Goal: Transaction & Acquisition: Purchase product/service

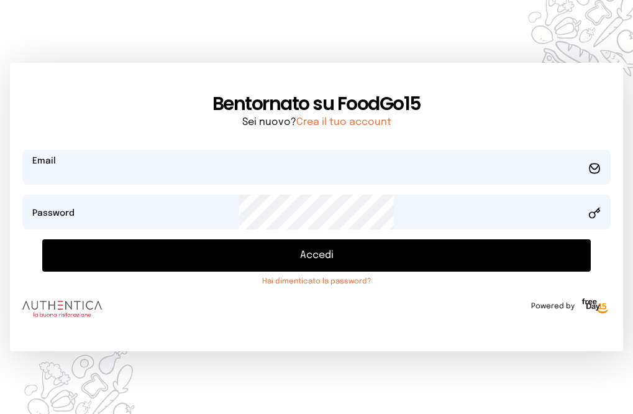
type input "**********"
click at [318, 272] on button "Accedi" at bounding box center [316, 255] width 549 height 32
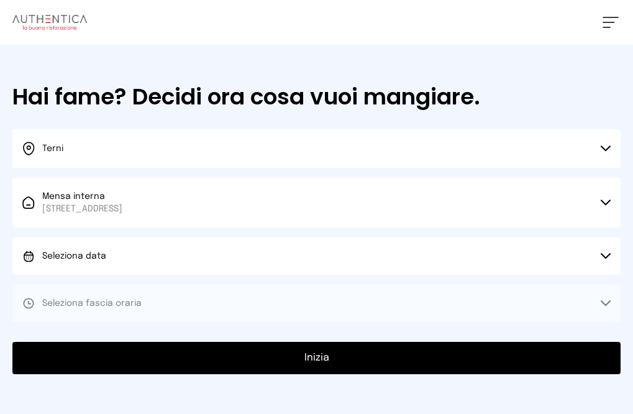
click at [238, 275] on button "Seleziona data" at bounding box center [316, 255] width 608 height 37
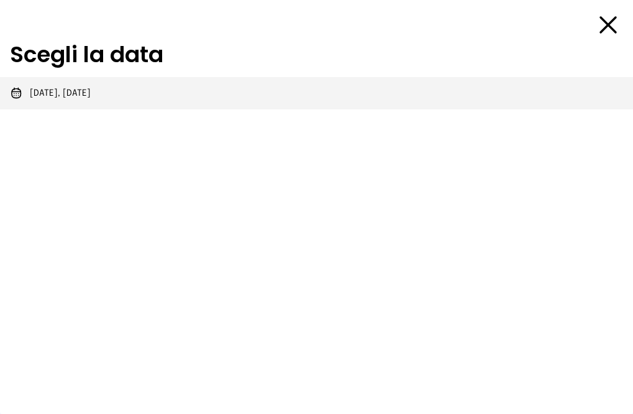
click at [232, 109] on li "[DATE], [DATE]" at bounding box center [316, 93] width 633 height 32
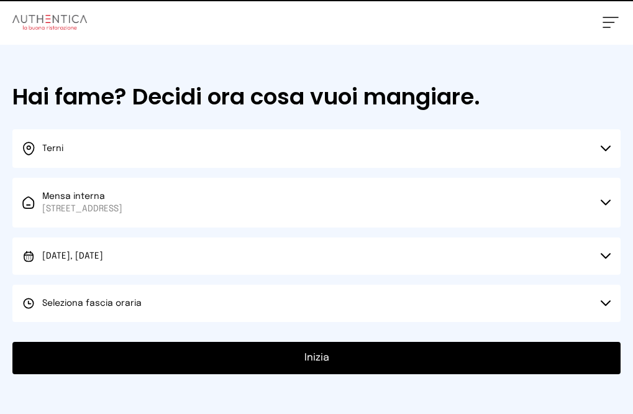
click at [142, 308] on span "Seleziona fascia oraria" at bounding box center [91, 303] width 99 height 9
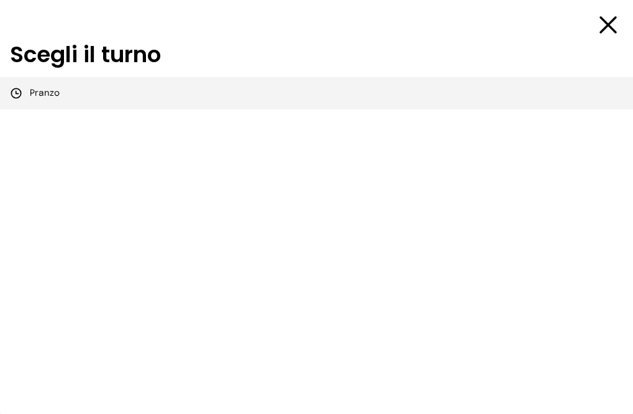
click at [349, 109] on li "Pranzo" at bounding box center [316, 93] width 633 height 32
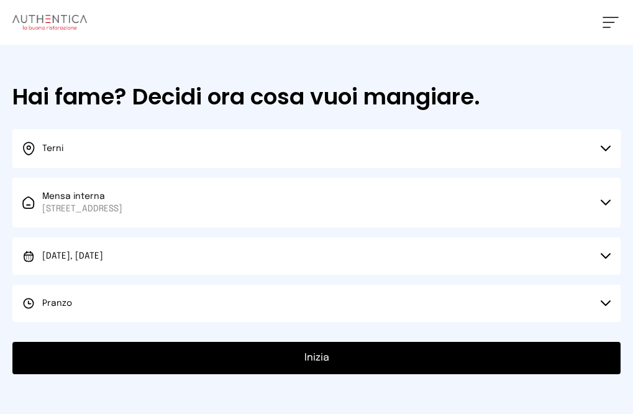
click at [185, 374] on button "Inizia" at bounding box center [316, 358] width 608 height 32
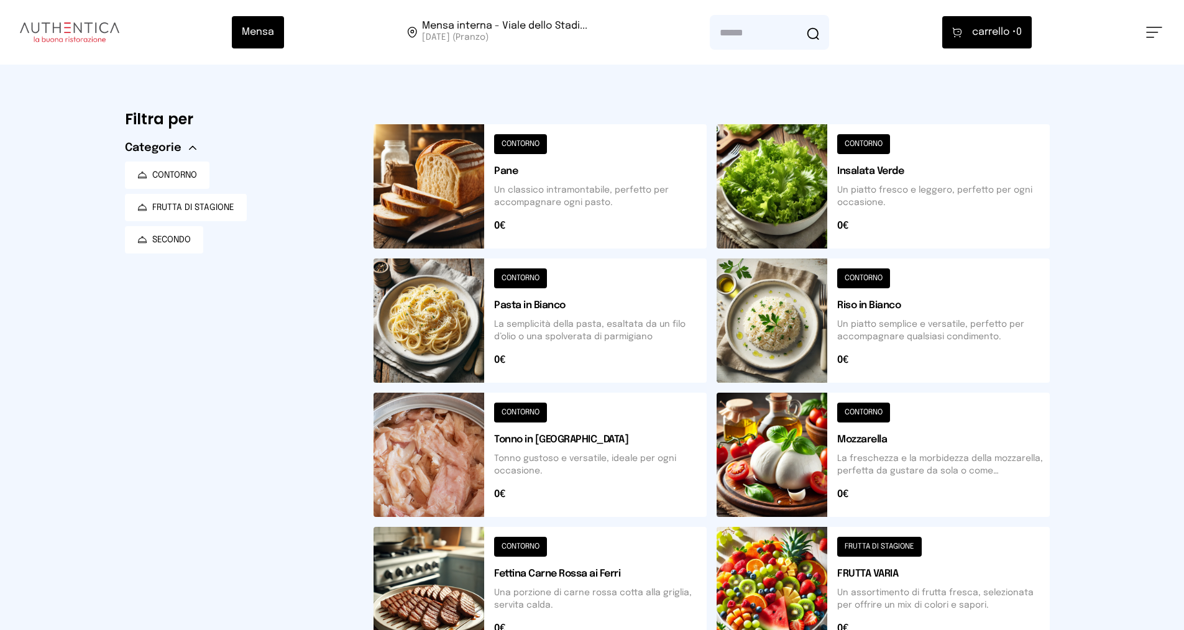
click at [642, 146] on button at bounding box center [882, 186] width 333 height 124
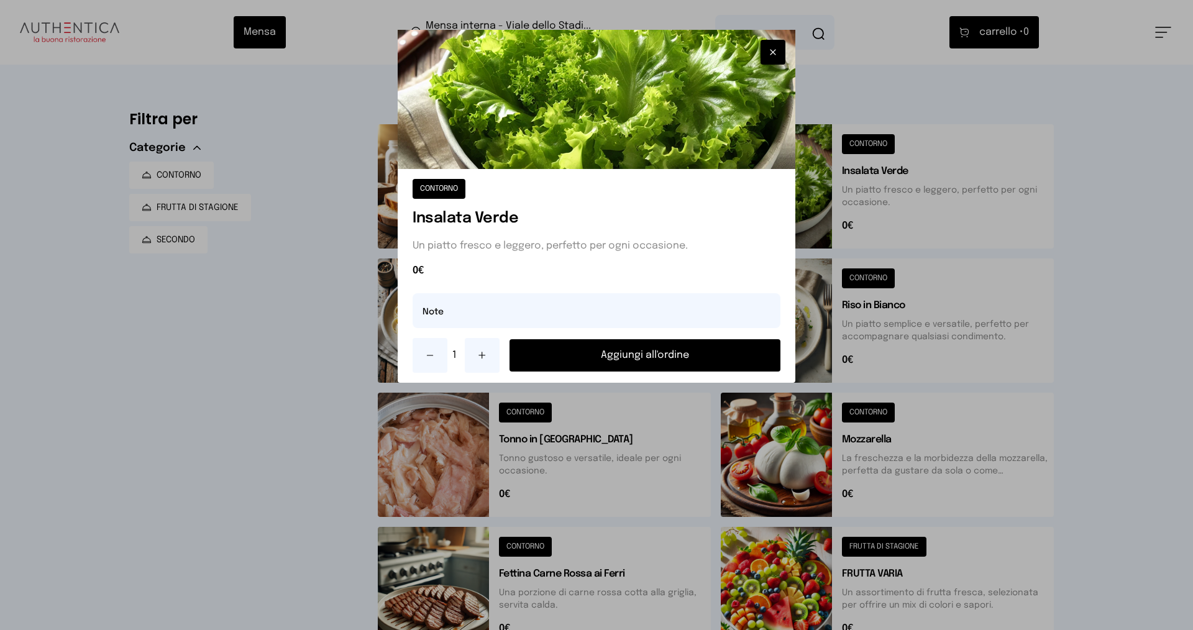
click at [592, 359] on button "Aggiungi all'ordine" at bounding box center [645, 355] width 271 height 32
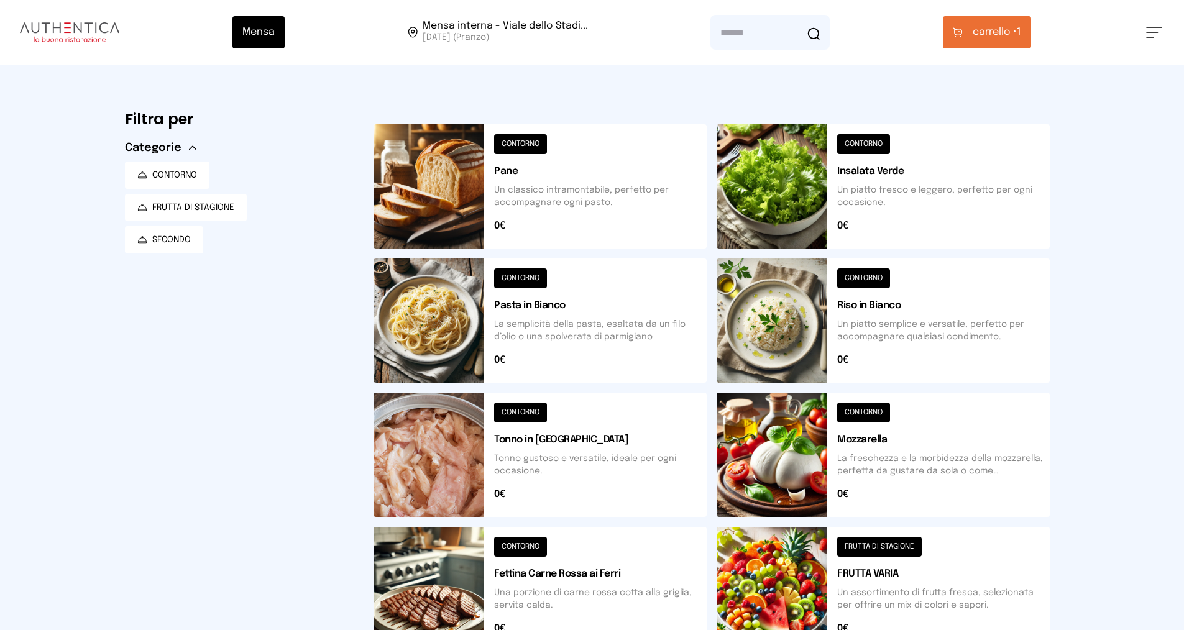
click at [642, 413] on button at bounding box center [882, 455] width 333 height 124
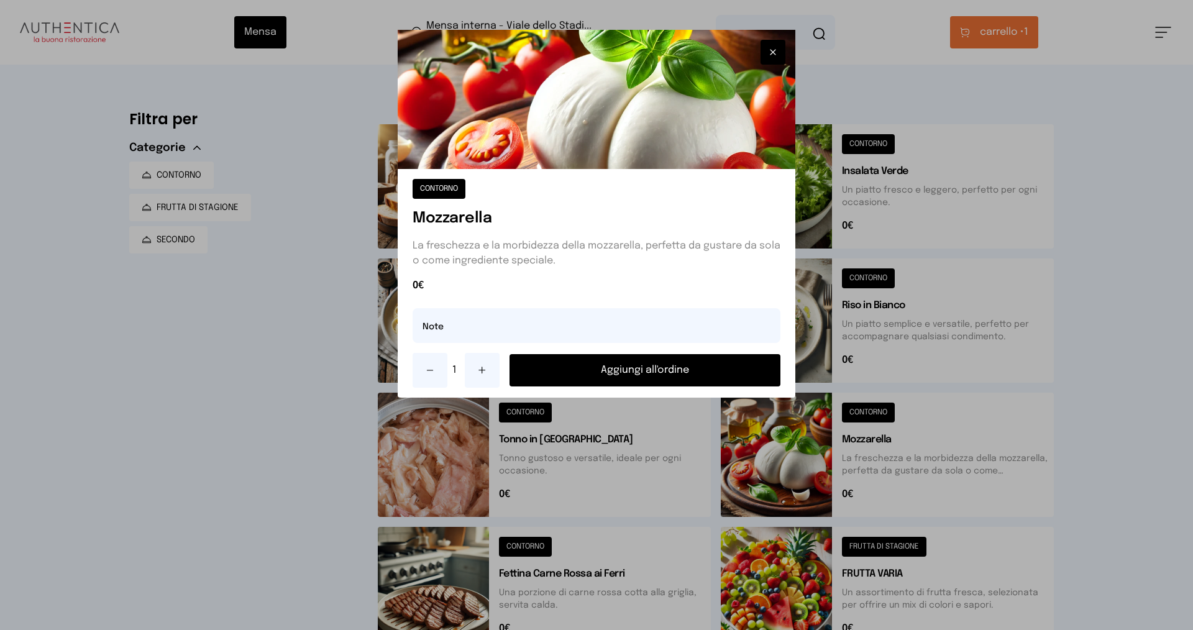
click at [603, 367] on button "Aggiungi all'ordine" at bounding box center [645, 370] width 271 height 32
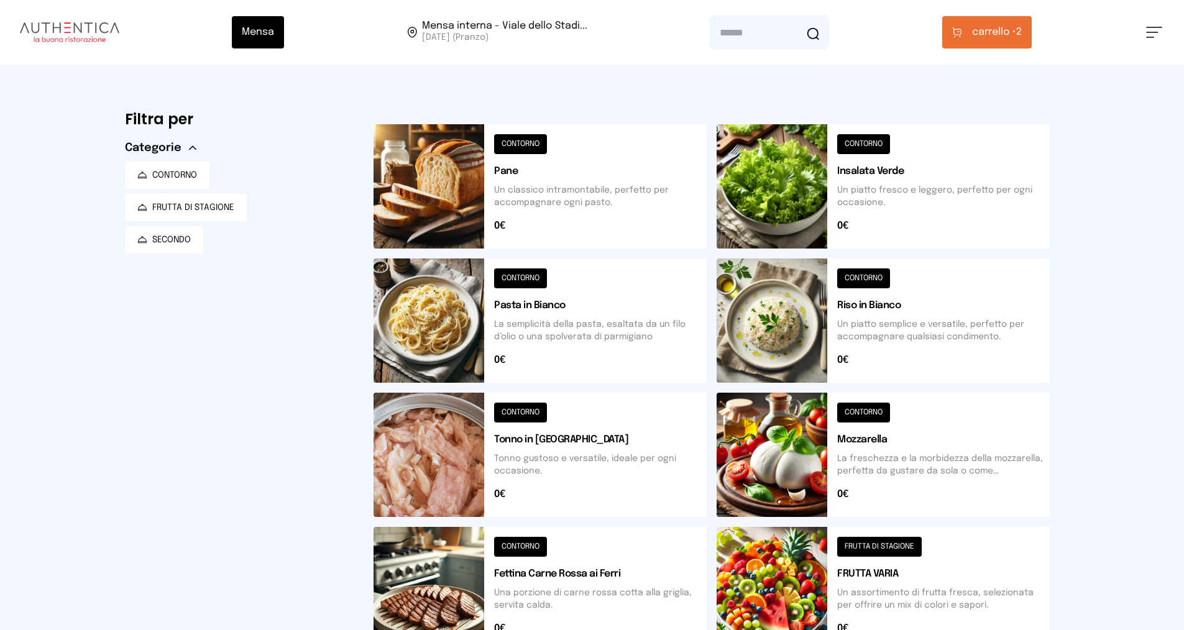
click at [533, 408] on button at bounding box center [539, 455] width 333 height 124
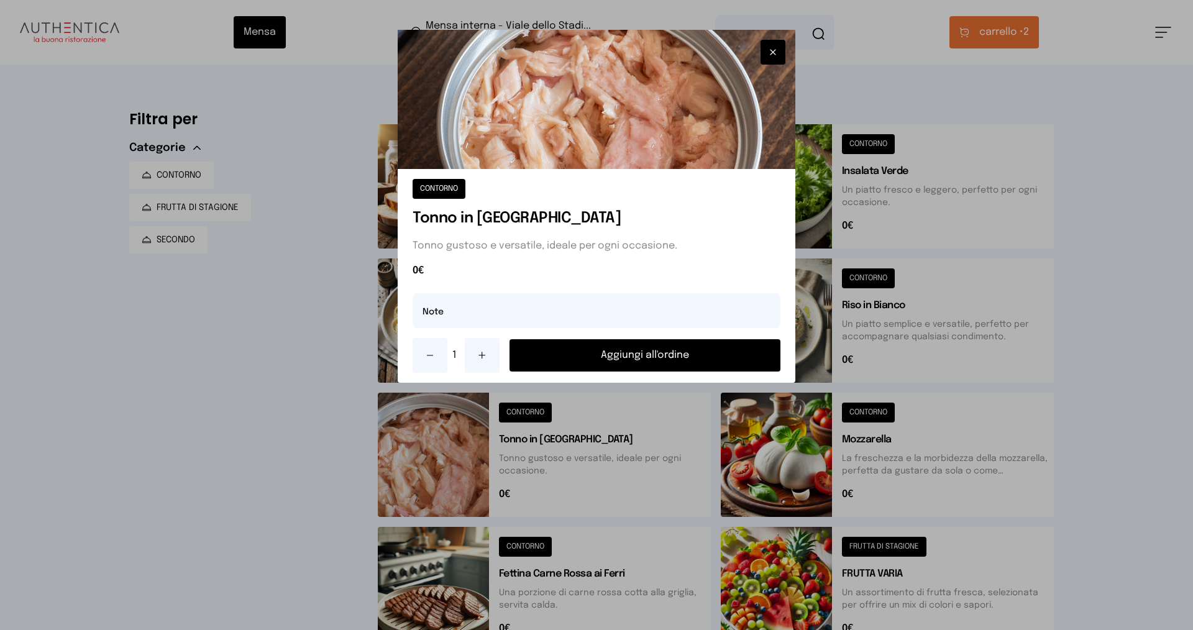
click at [632, 356] on button "Aggiungi all'ordine" at bounding box center [645, 355] width 271 height 32
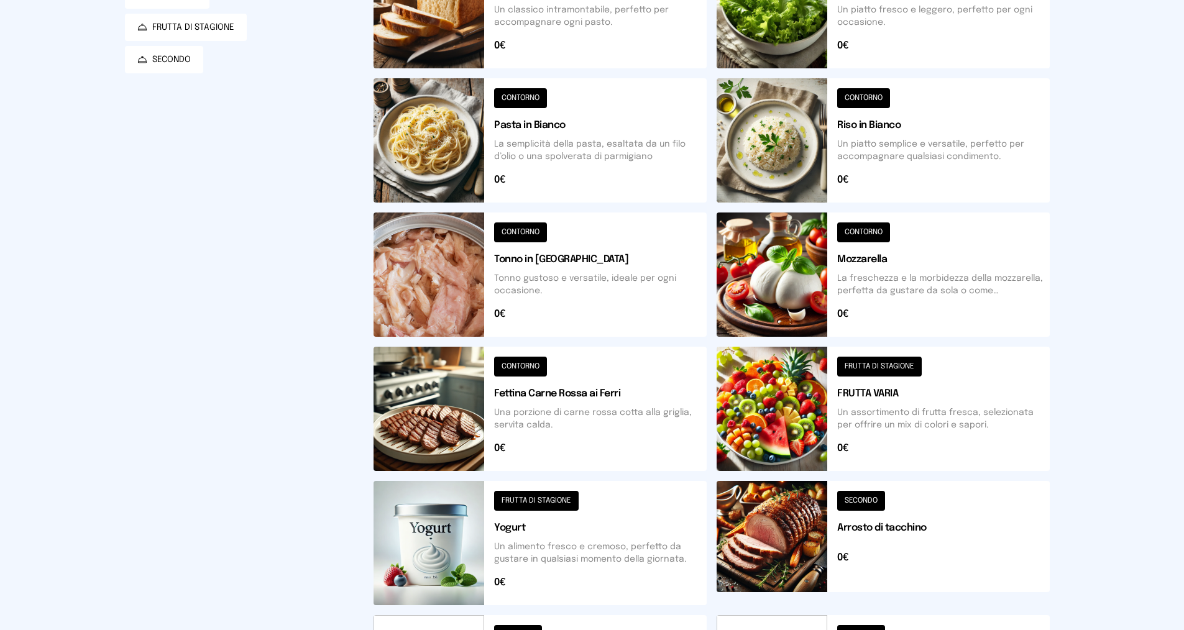
scroll to position [186, 0]
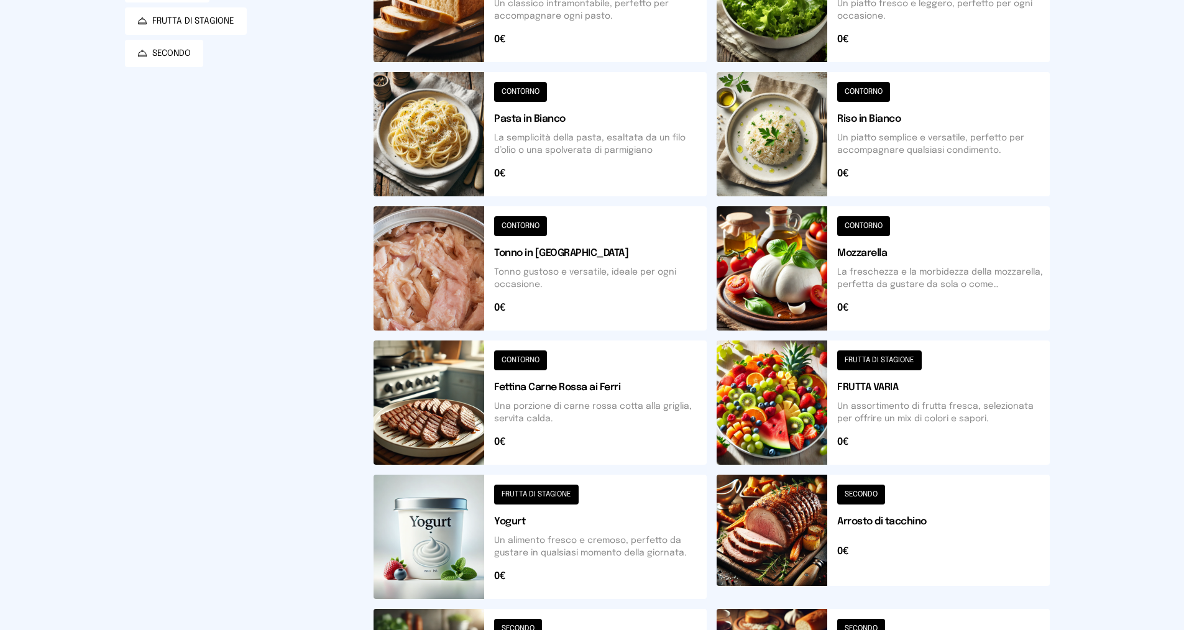
click at [642, 362] on button at bounding box center [882, 403] width 333 height 124
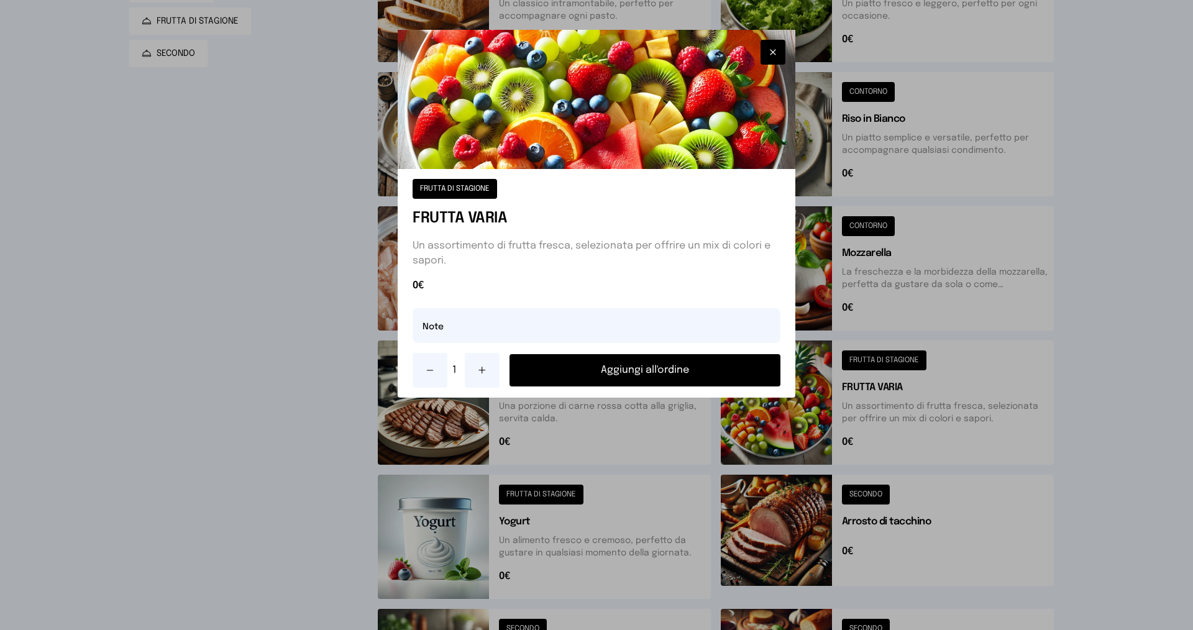
click at [613, 370] on button "Aggiungi all'ordine" at bounding box center [645, 370] width 271 height 32
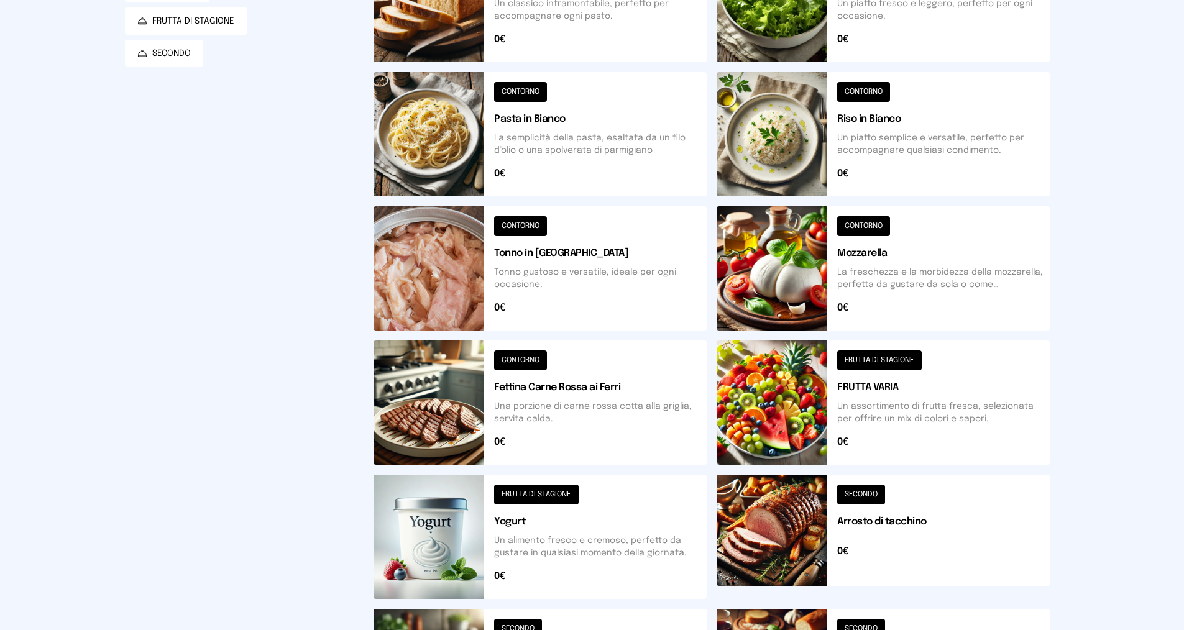
click at [546, 413] on button at bounding box center [539, 537] width 333 height 124
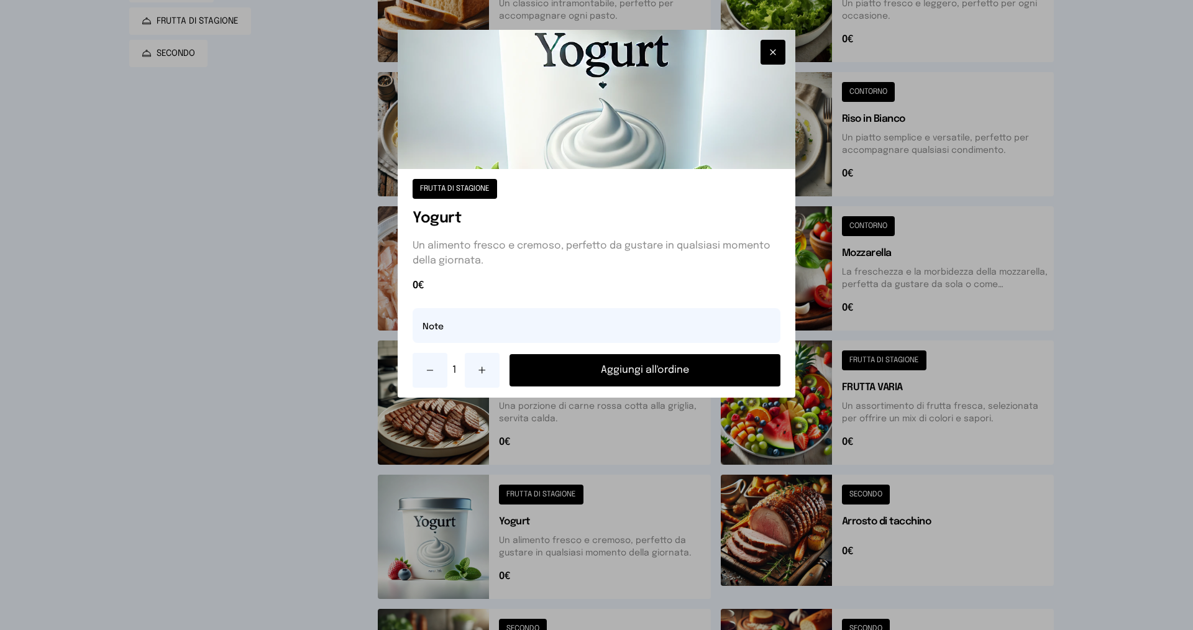
click at [632, 360] on button "Aggiungi all'ordine" at bounding box center [645, 370] width 271 height 32
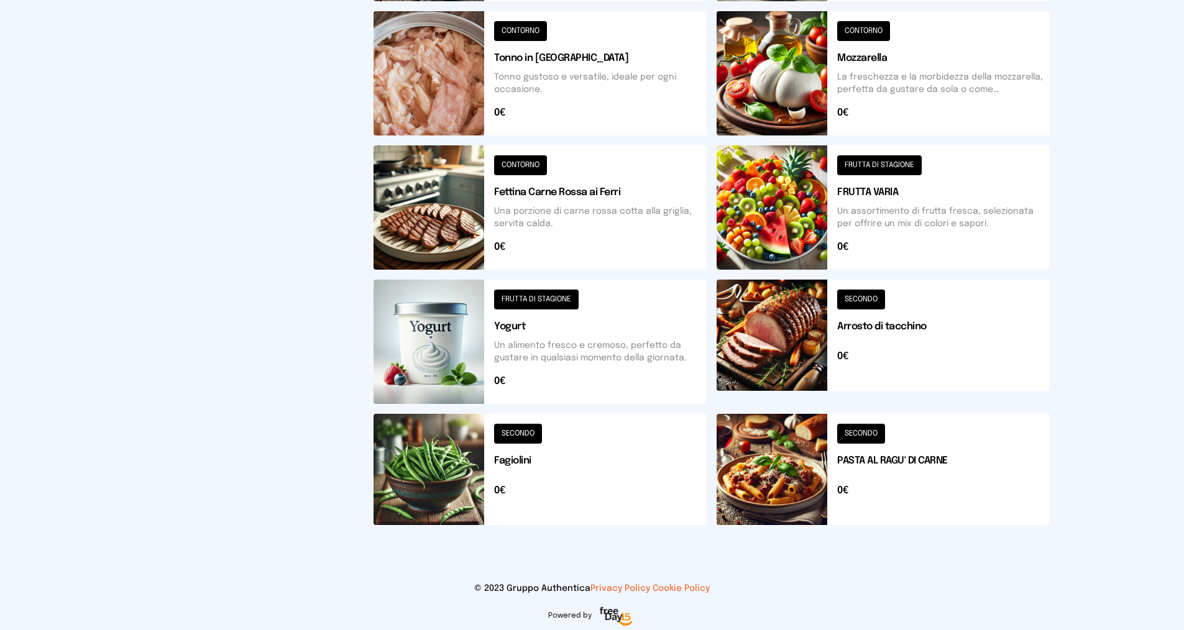
scroll to position [386, 0]
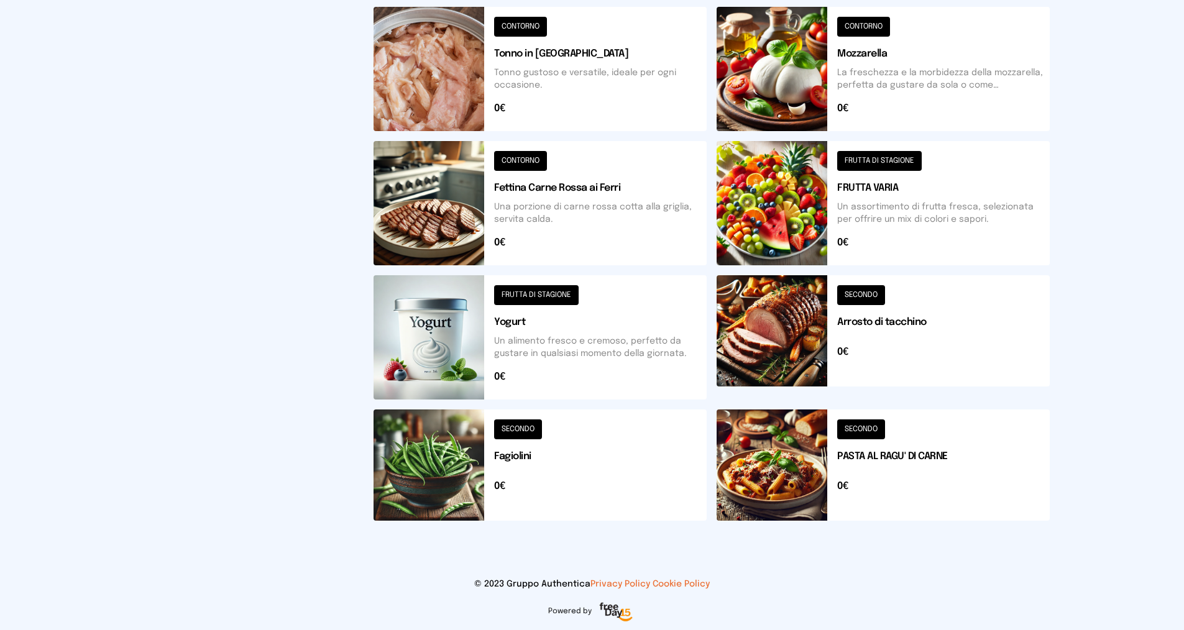
click at [510, 413] on button at bounding box center [539, 464] width 333 height 111
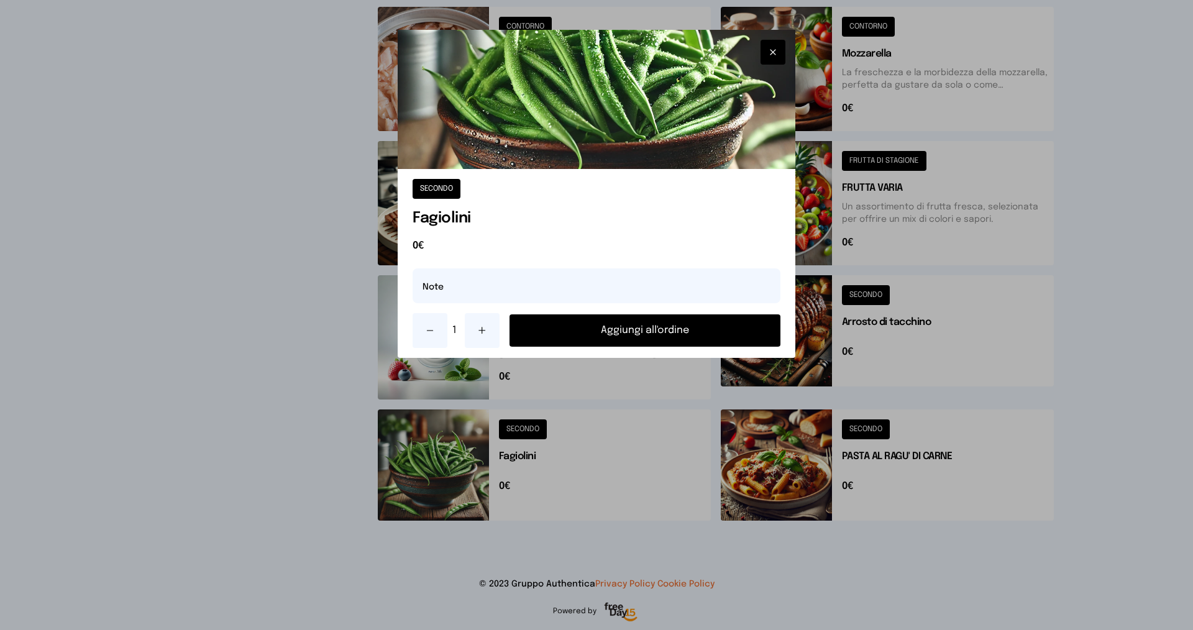
click at [642, 331] on button "Aggiungi all'ordine" at bounding box center [645, 330] width 271 height 32
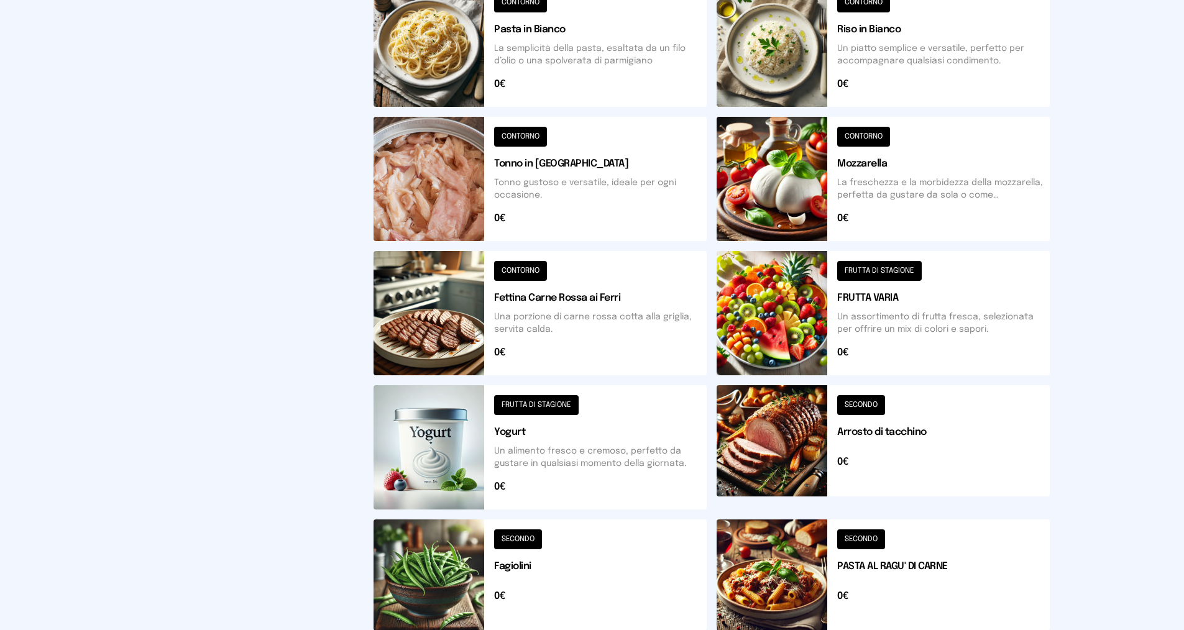
scroll to position [75, 0]
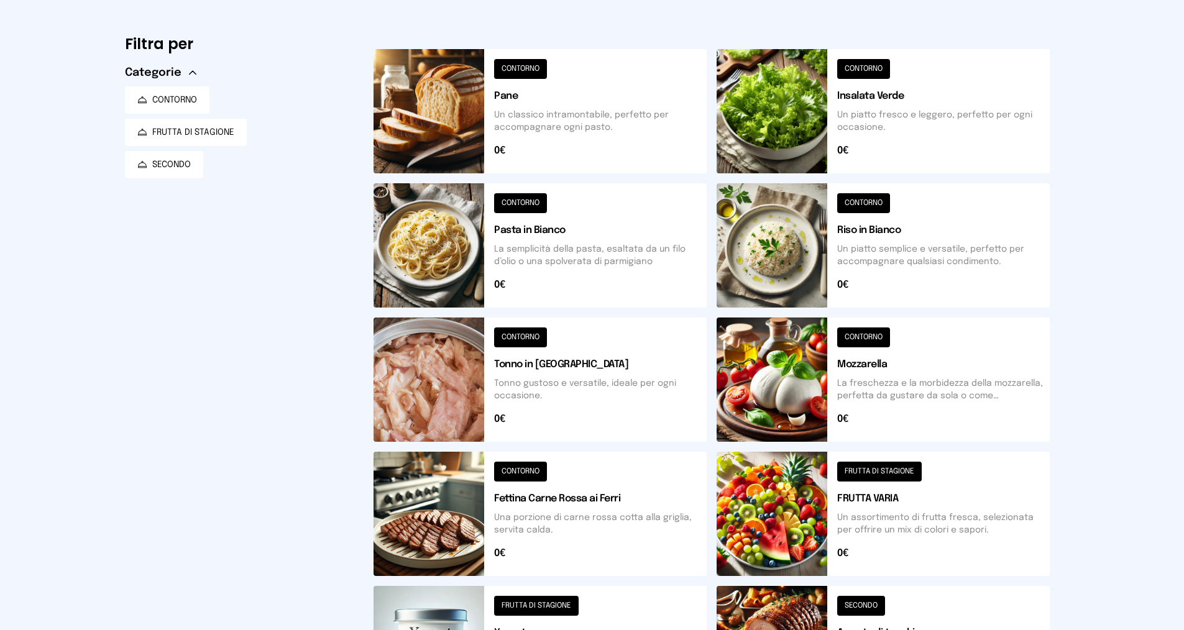
click at [524, 65] on button at bounding box center [539, 111] width 333 height 124
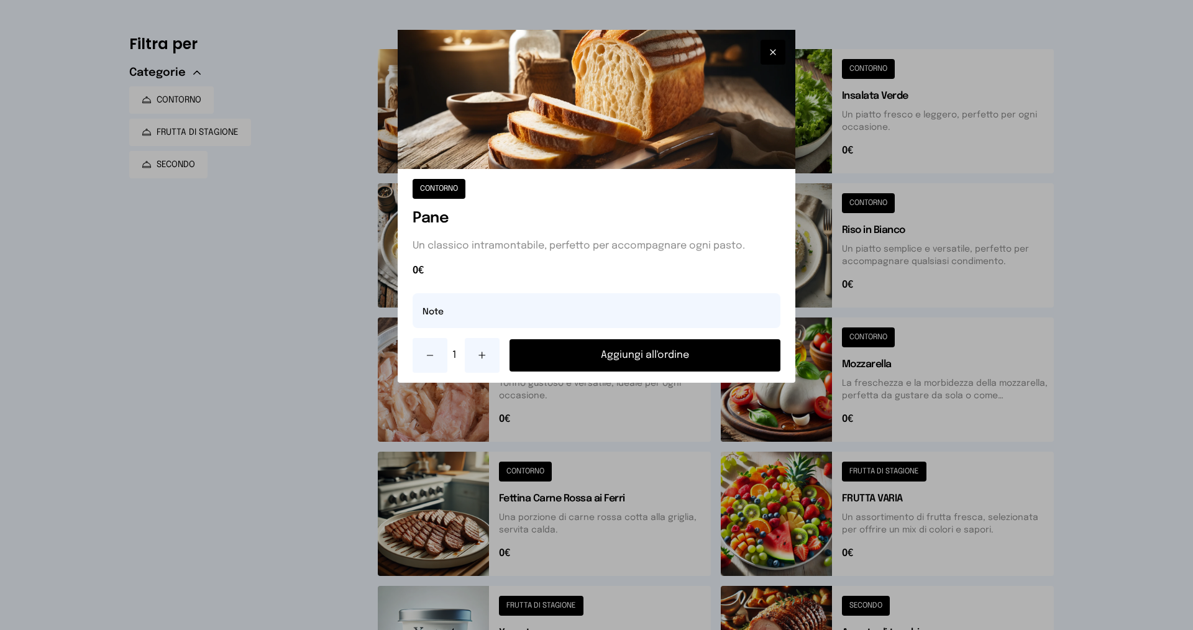
click at [626, 357] on button "Aggiungi all'ordine" at bounding box center [645, 355] width 271 height 32
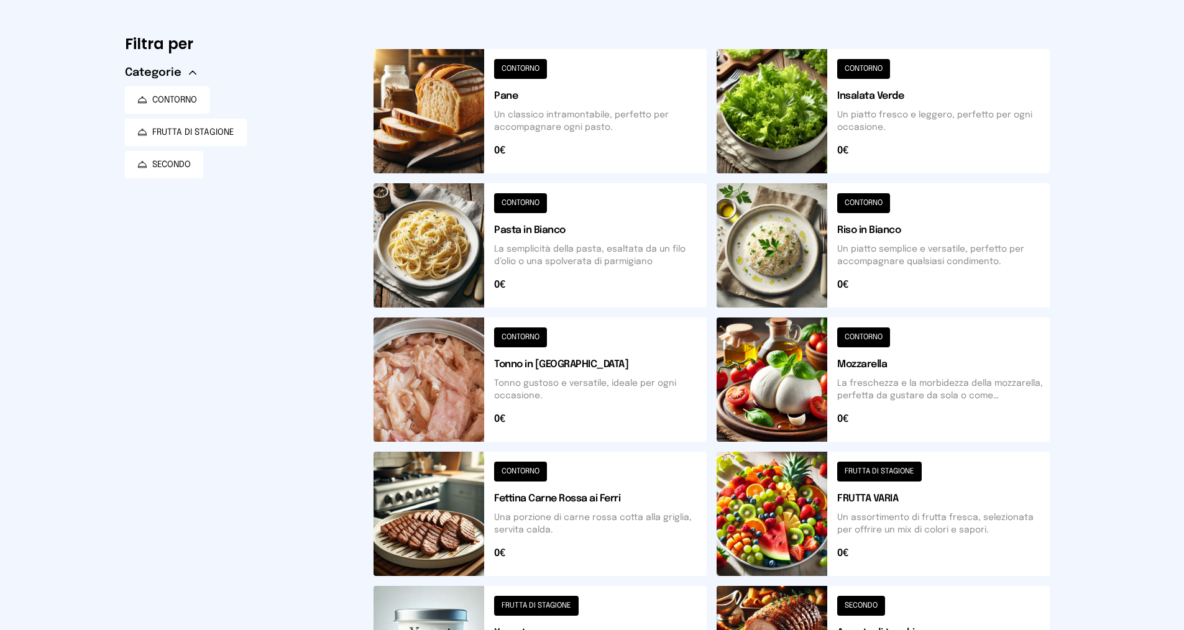
click at [642, 72] on button at bounding box center [882, 111] width 333 height 124
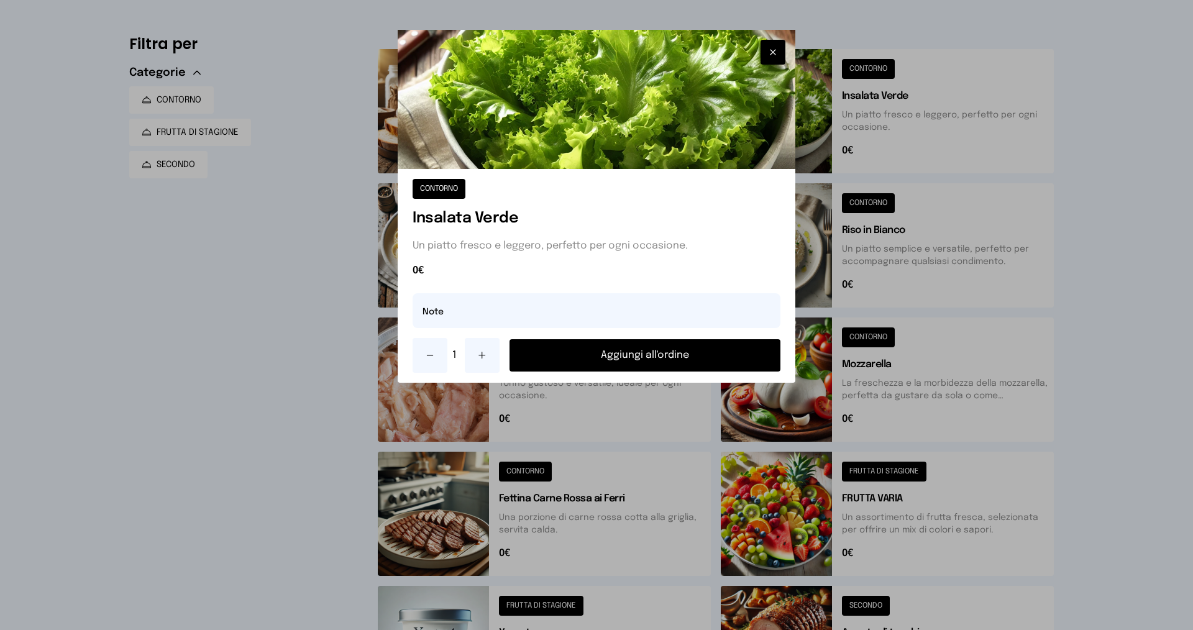
click at [642, 357] on button "Aggiungi all'ordine" at bounding box center [645, 355] width 271 height 32
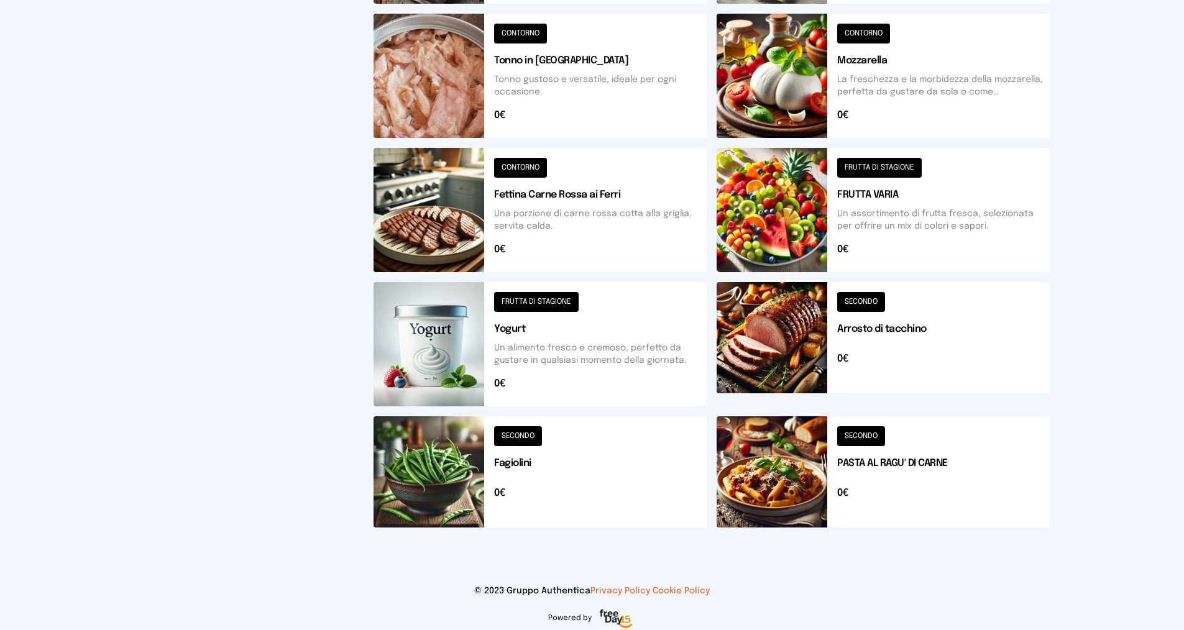
scroll to position [386, 0]
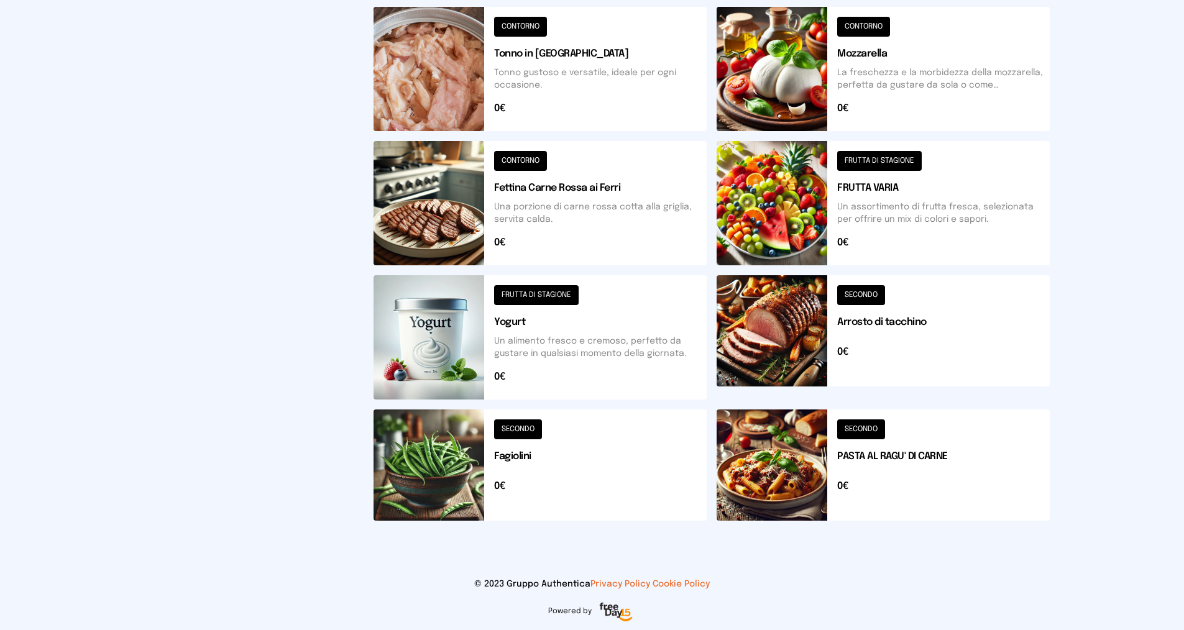
click at [642, 294] on button at bounding box center [882, 337] width 333 height 124
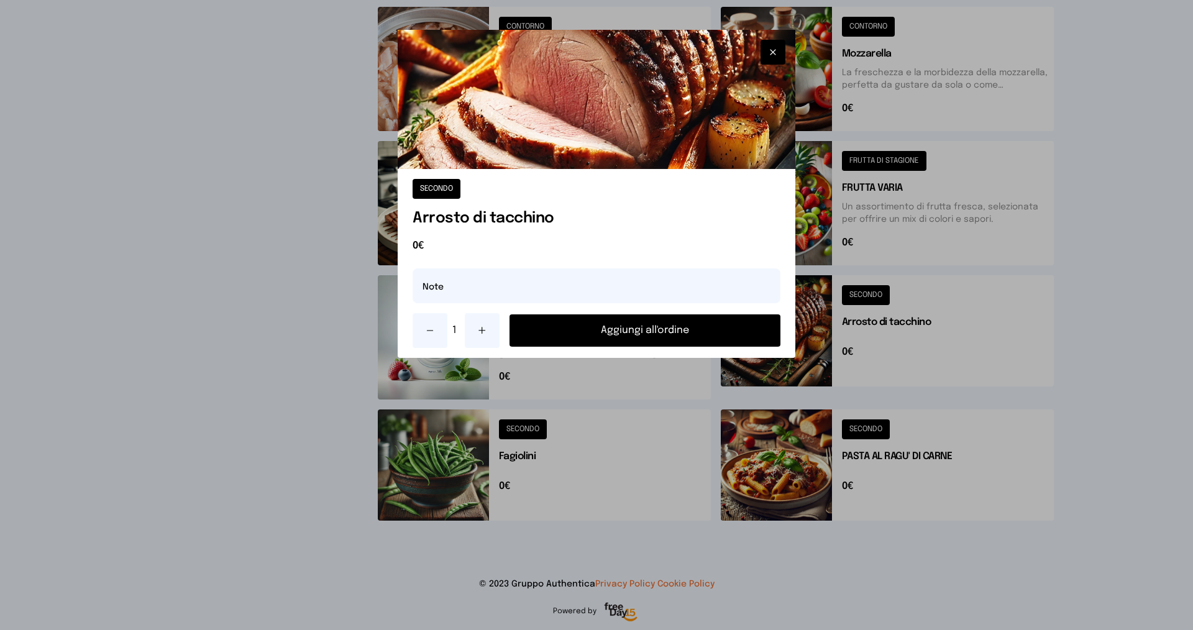
click at [642, 326] on button "Aggiungi all'ordine" at bounding box center [645, 330] width 271 height 32
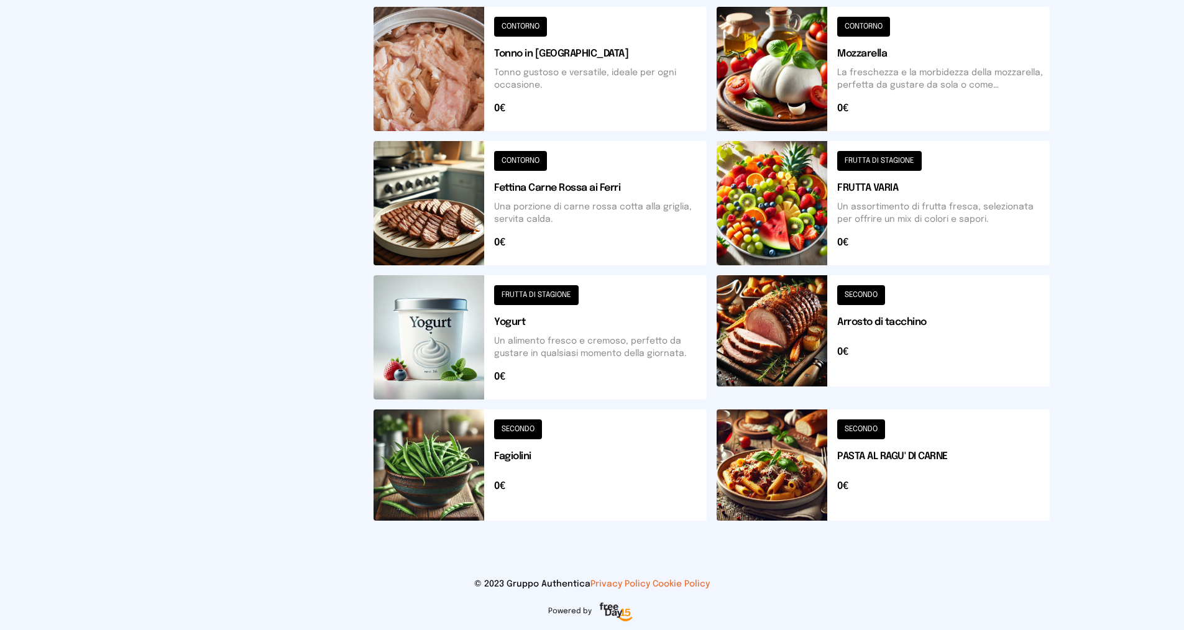
click at [512, 413] on button at bounding box center [539, 464] width 333 height 111
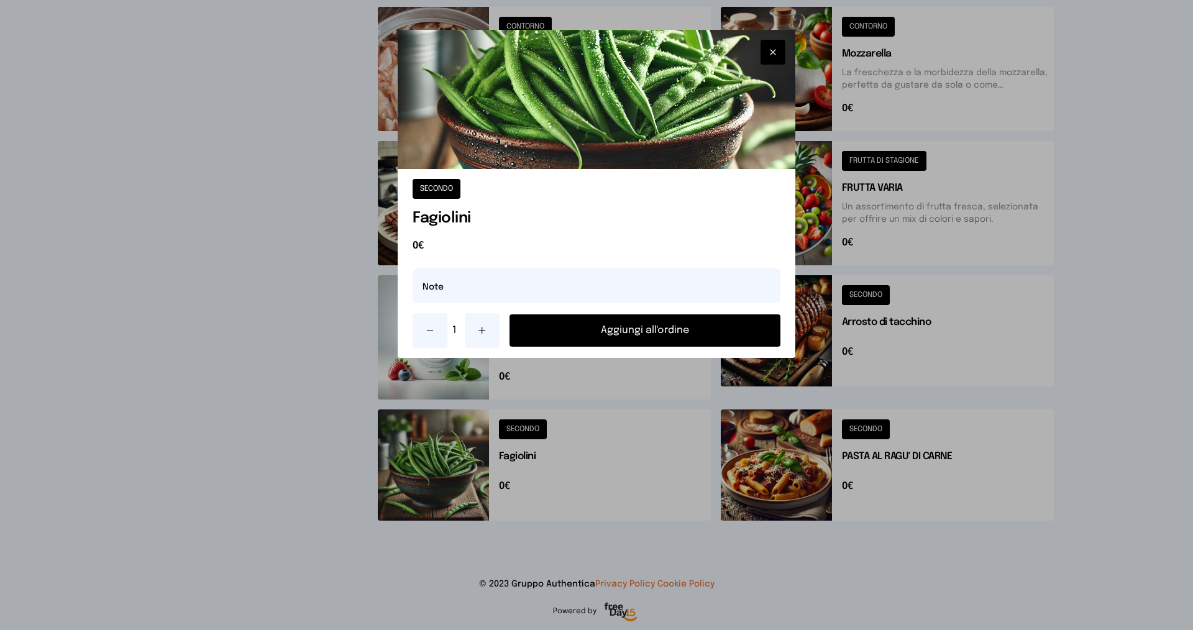
click at [615, 335] on button "Aggiungi all'ordine" at bounding box center [645, 330] width 271 height 32
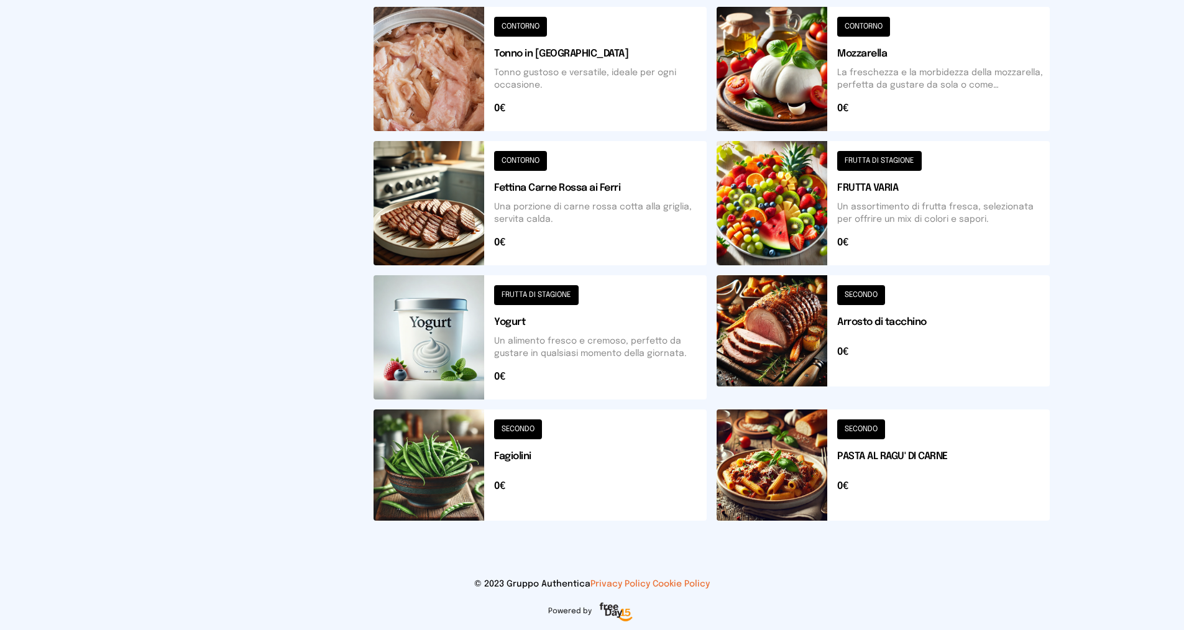
click at [548, 298] on button at bounding box center [539, 337] width 333 height 124
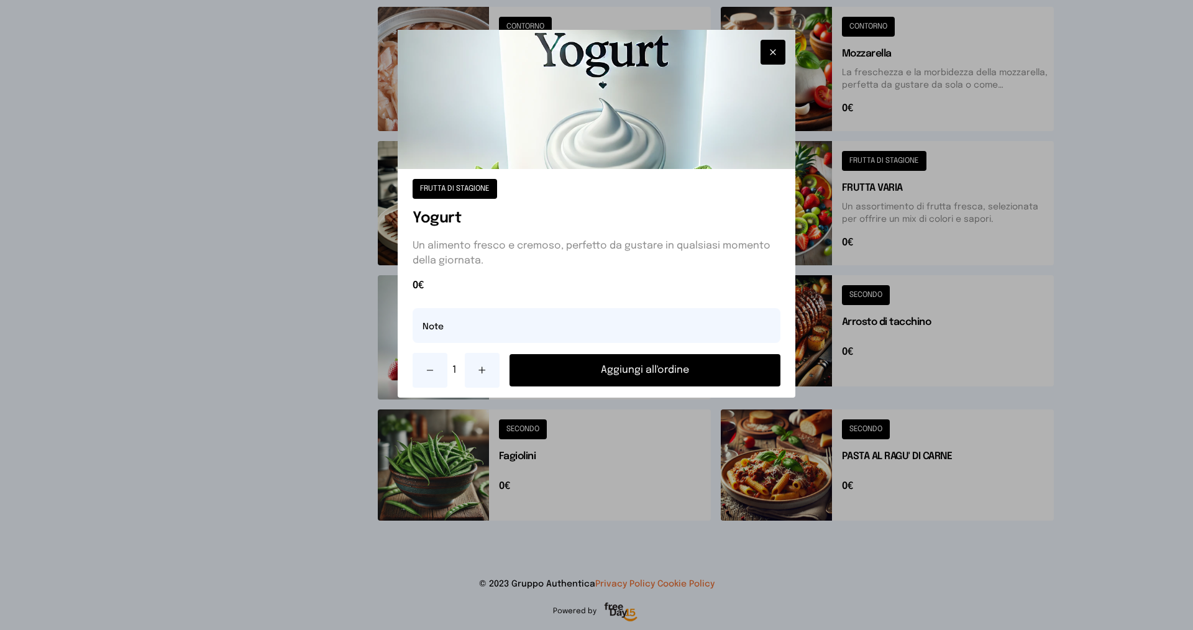
click at [570, 369] on button "Aggiungi all'ordine" at bounding box center [645, 370] width 271 height 32
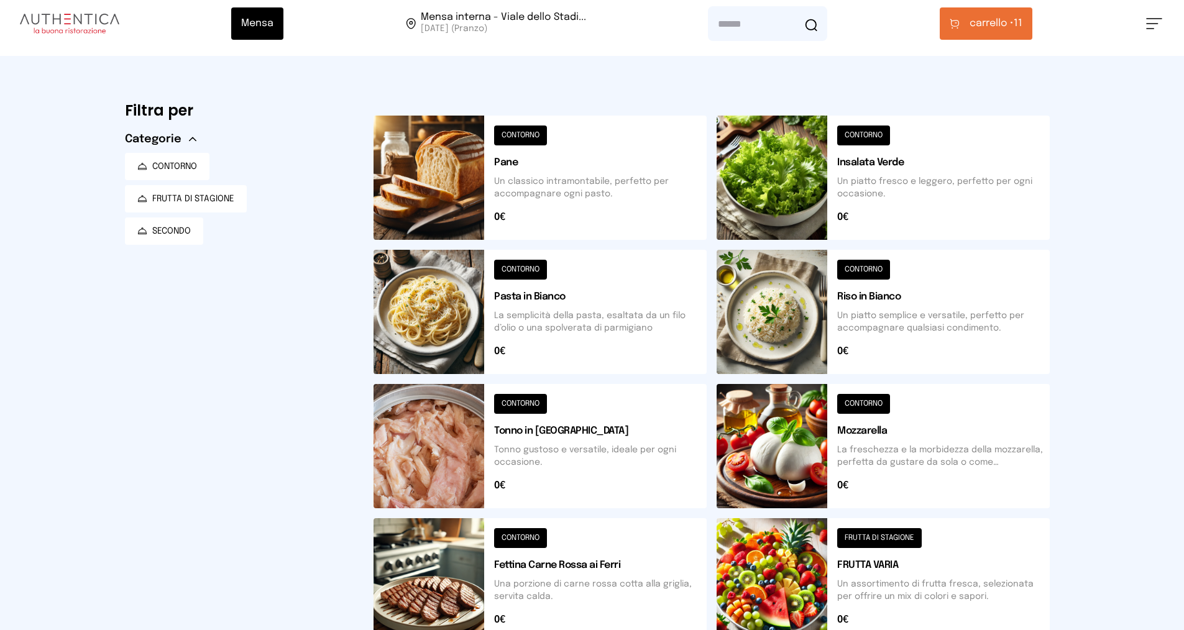
scroll to position [0, 0]
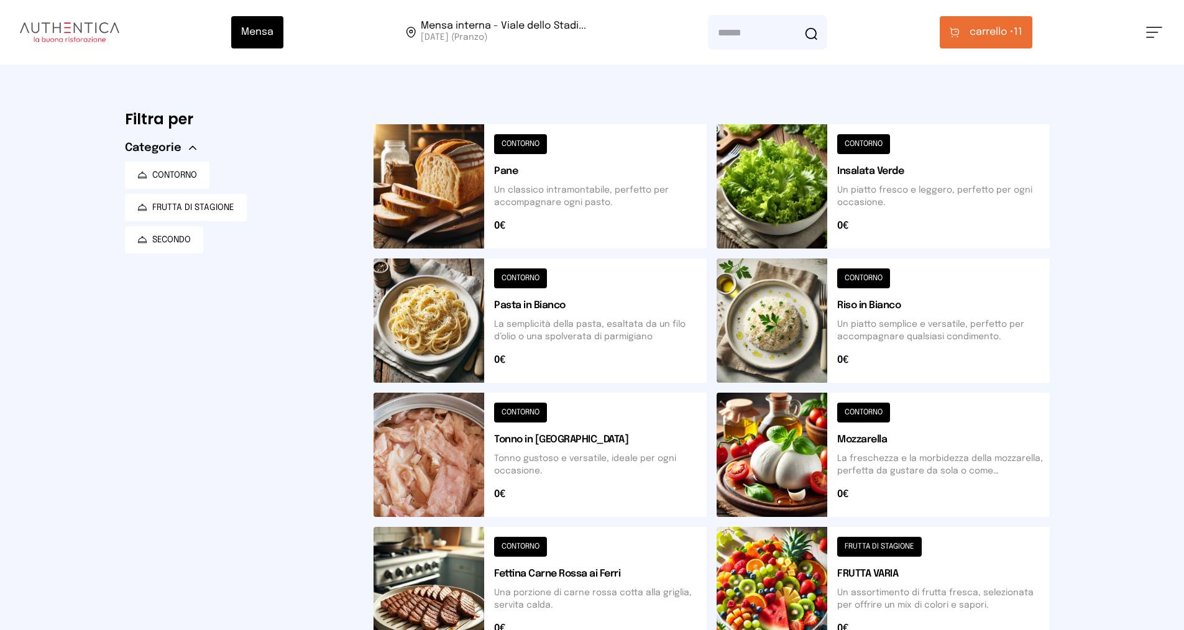
click at [642, 31] on span "carrello •" at bounding box center [991, 32] width 44 height 15
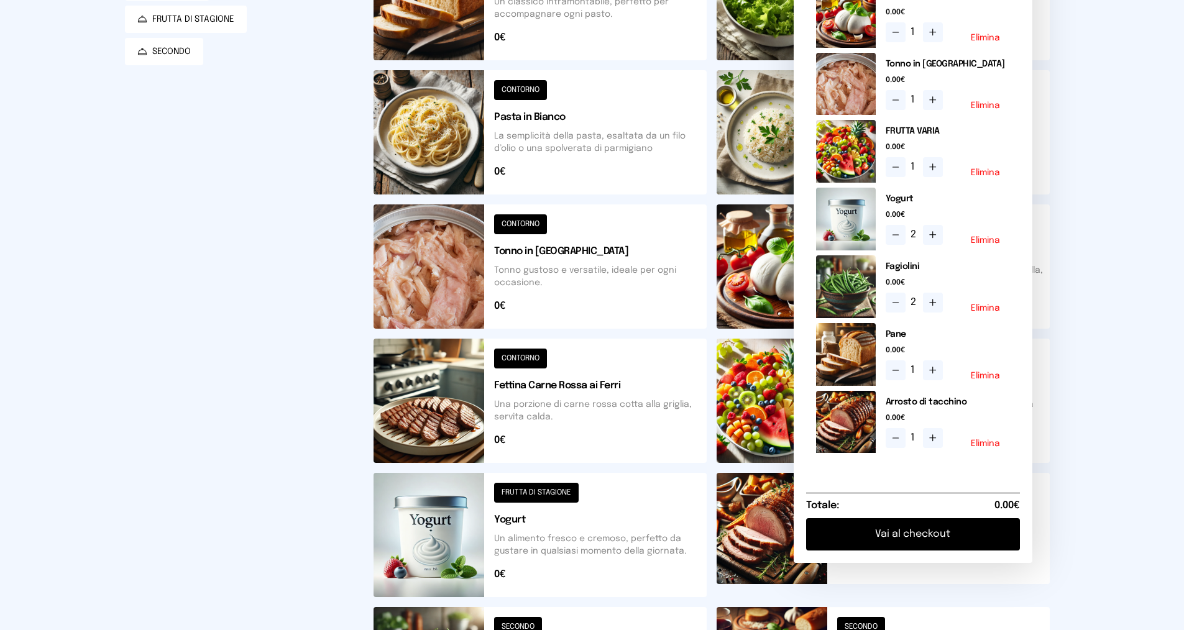
scroll to position [386, 0]
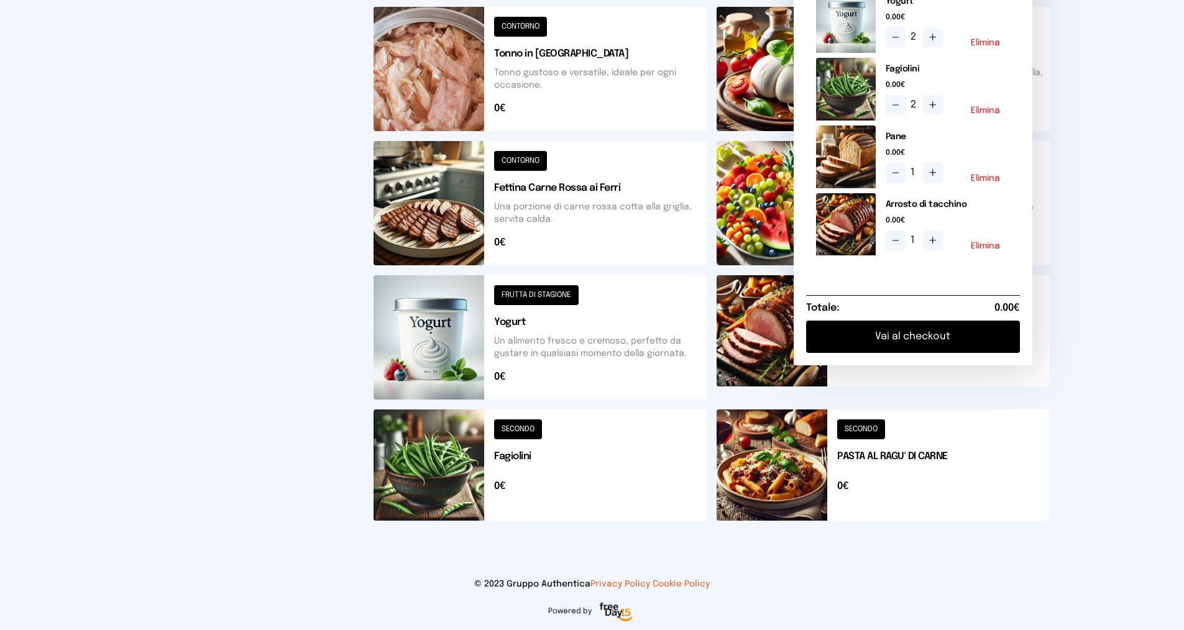
click at [642, 350] on button "Vai al checkout" at bounding box center [913, 337] width 214 height 32
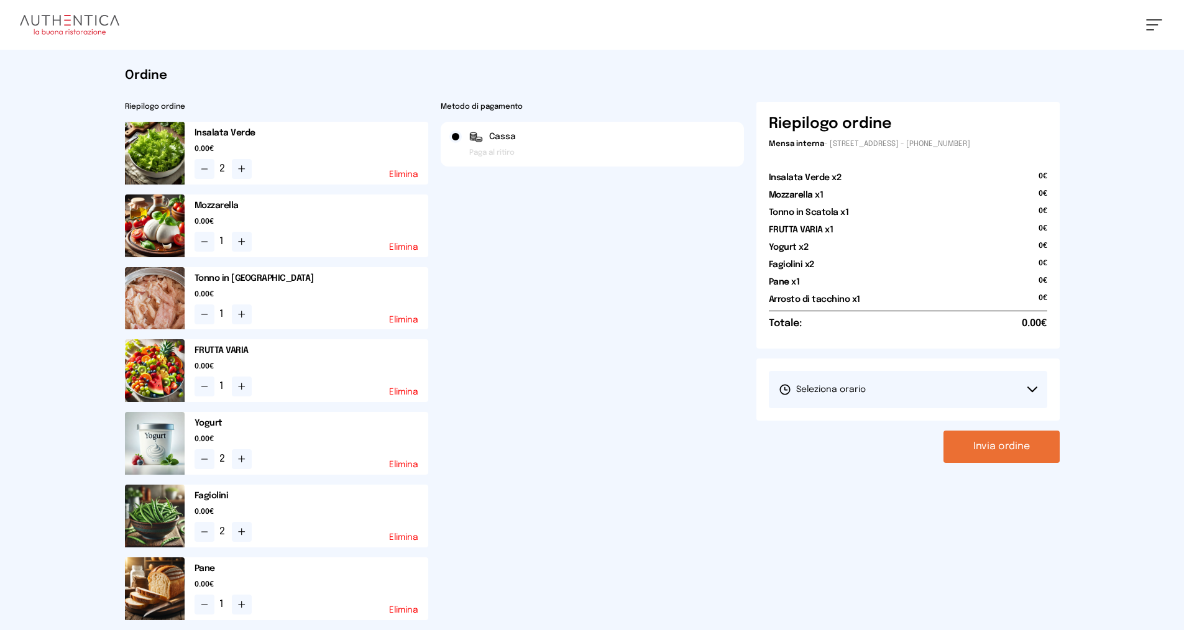
click at [642, 396] on button "Seleziona orario" at bounding box center [908, 389] width 278 height 37
click at [642, 413] on li "1° Turno (13:00 - 15:00)" at bounding box center [908, 424] width 278 height 32
click at [642, 413] on button "Invia ordine" at bounding box center [1001, 447] width 116 height 32
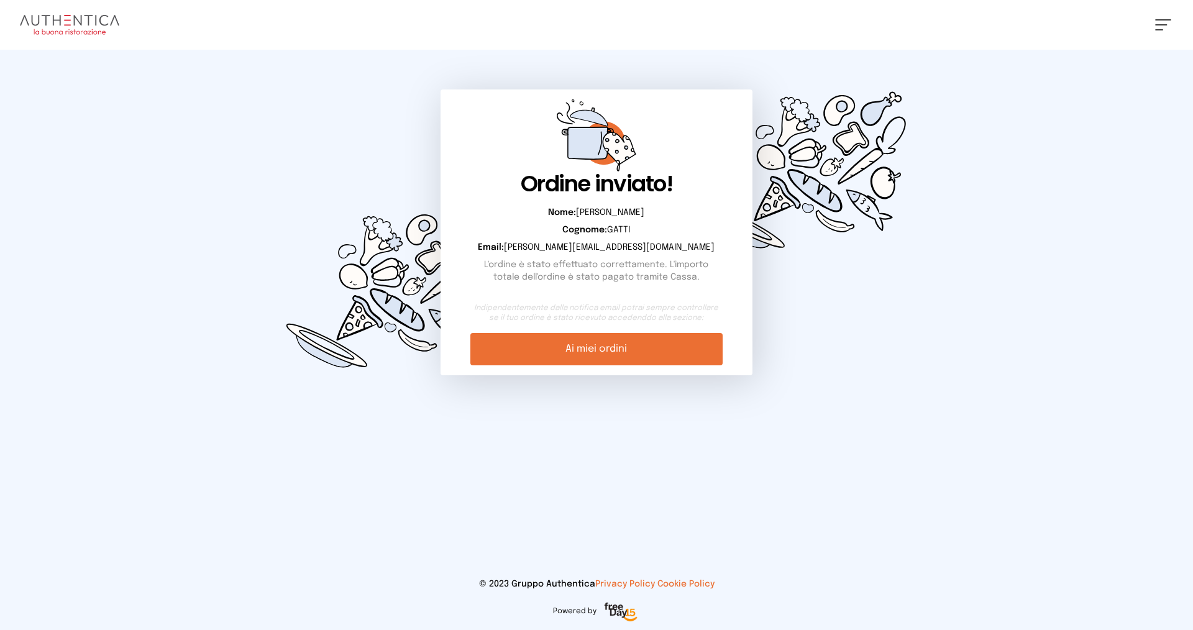
click at [590, 341] on link "Ai miei ordini" at bounding box center [596, 349] width 252 height 32
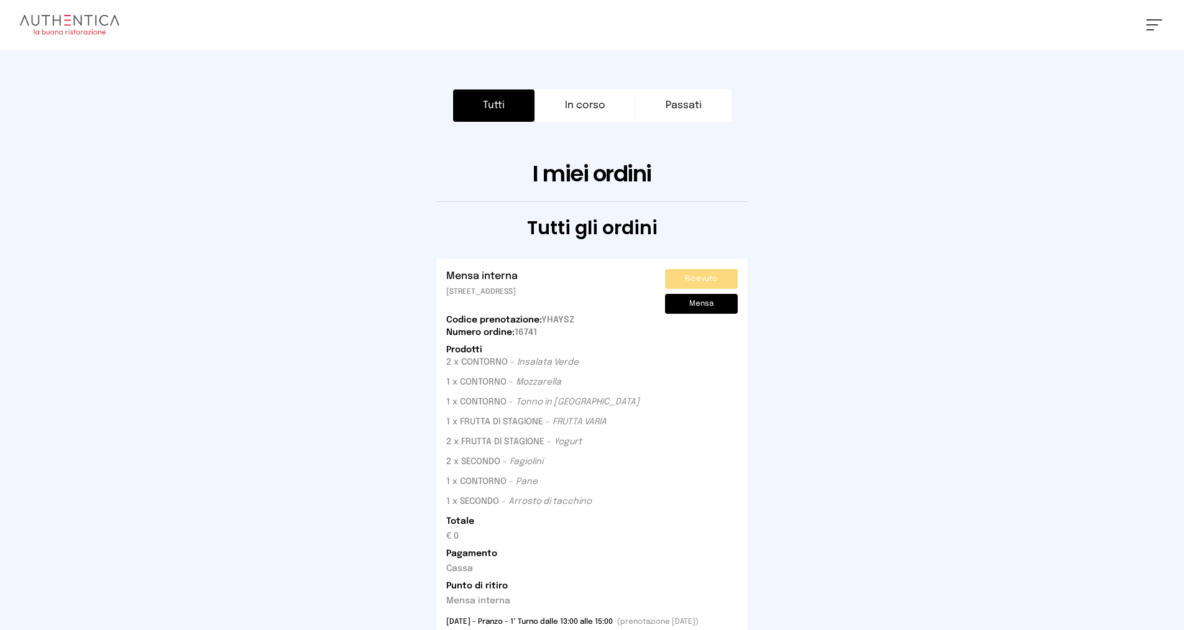
click at [573, 108] on button "In corso" at bounding box center [584, 105] width 101 height 32
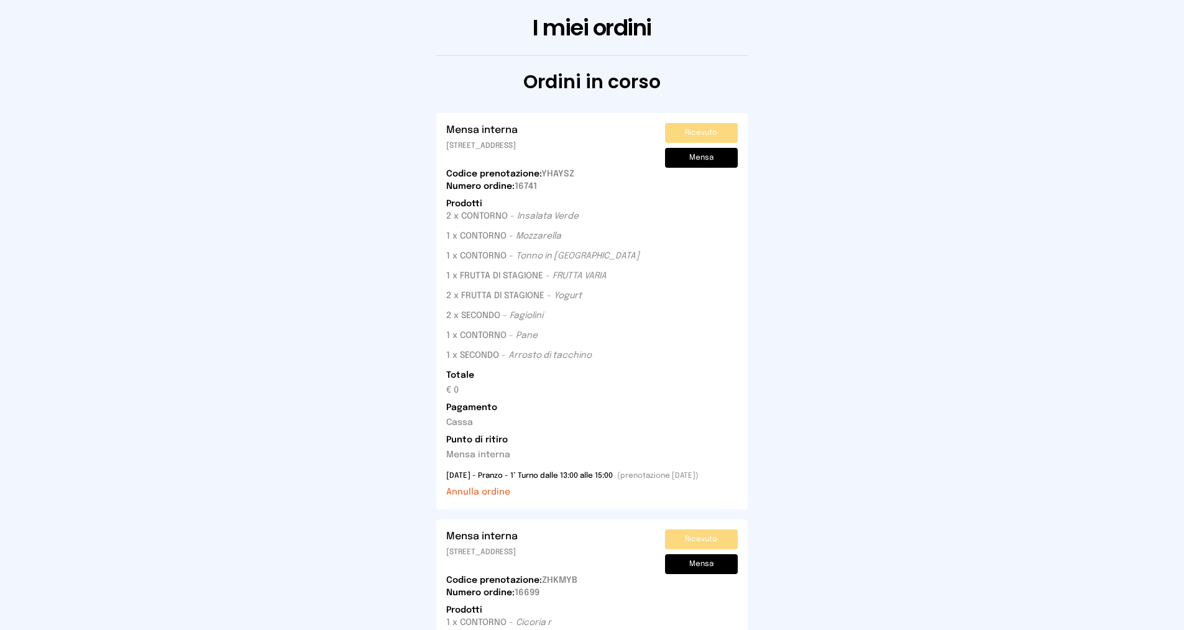
scroll to position [124, 0]
